Goal: Information Seeking & Learning: Learn about a topic

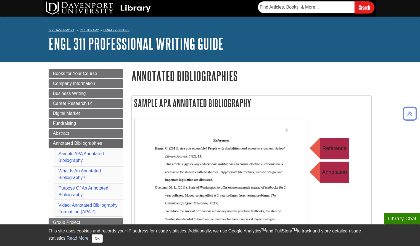
scroll to position [563, 0]
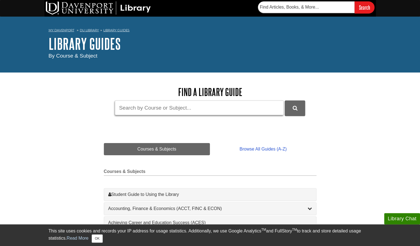
click at [158, 110] on input "Guide Search Terms" at bounding box center [199, 107] width 169 height 15
type input "employee engagement activities"
click at [285, 100] on button "DU Library Guides Search" at bounding box center [295, 107] width 20 height 15
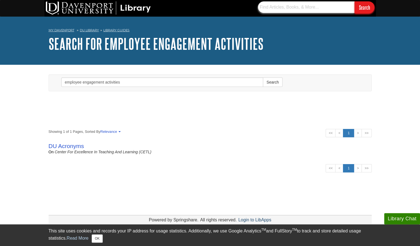
click at [281, 7] on input "text" at bounding box center [306, 7] width 97 height 12
type input "employee engagement activities"
click at [364, 6] on input "Search" at bounding box center [365, 7] width 20 height 12
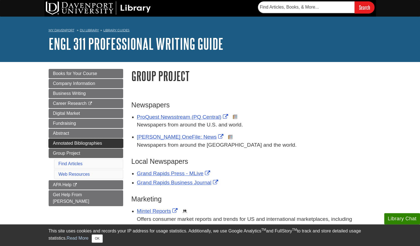
click at [86, 143] on span "Annotated Bibliographies" at bounding box center [77, 143] width 49 height 5
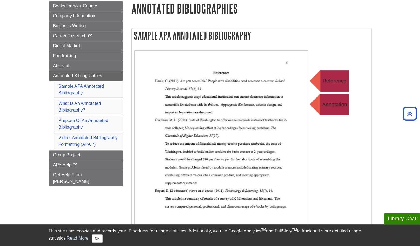
scroll to position [65, 0]
